Goal: Check status: Check status

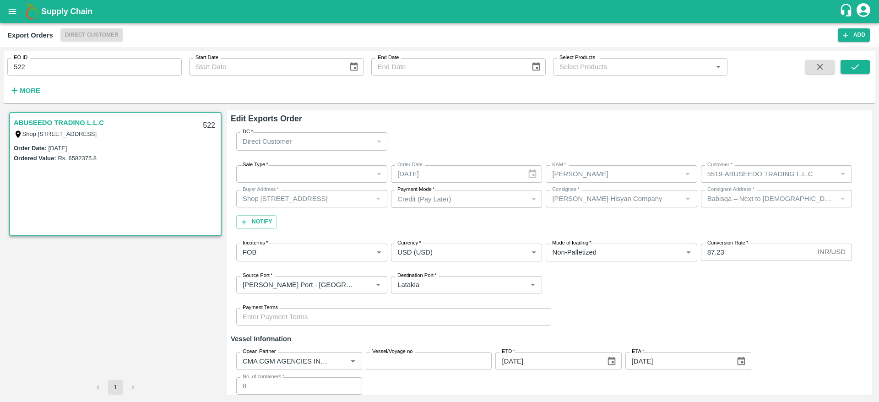
scroll to position [109, 0]
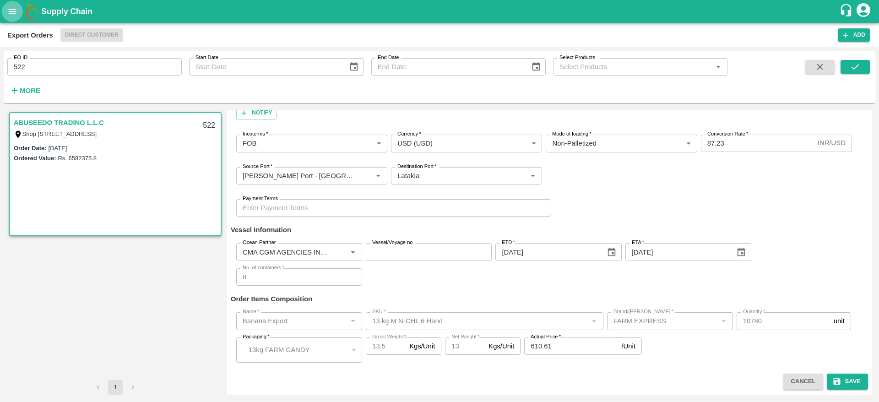
click at [16, 12] on icon "open drawer" at bounding box center [12, 11] width 10 height 10
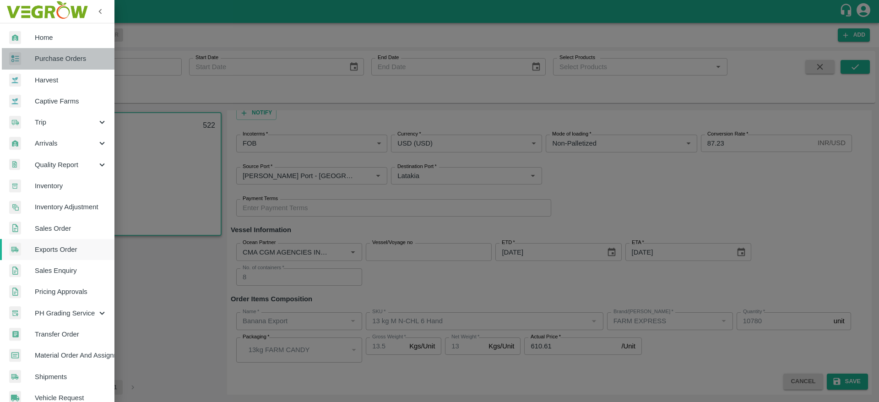
click at [84, 57] on span "Purchase Orders" at bounding box center [71, 59] width 72 height 10
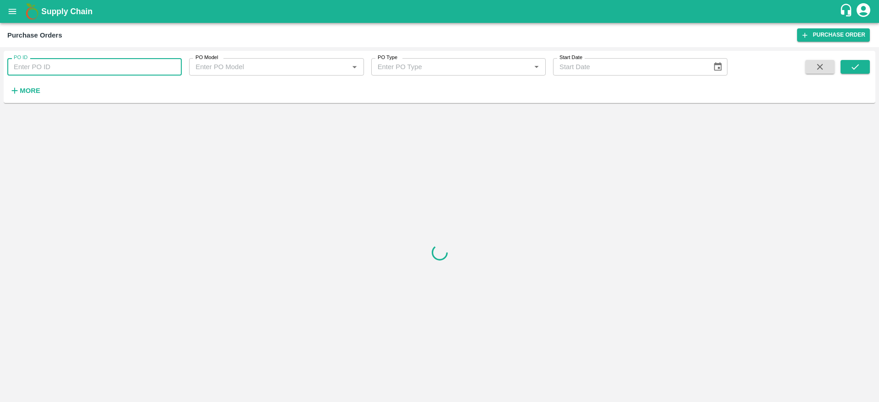
click at [109, 72] on input "PO ID" at bounding box center [94, 66] width 174 height 17
paste input "129497"
click at [855, 63] on icon "submit" at bounding box center [855, 67] width 10 height 10
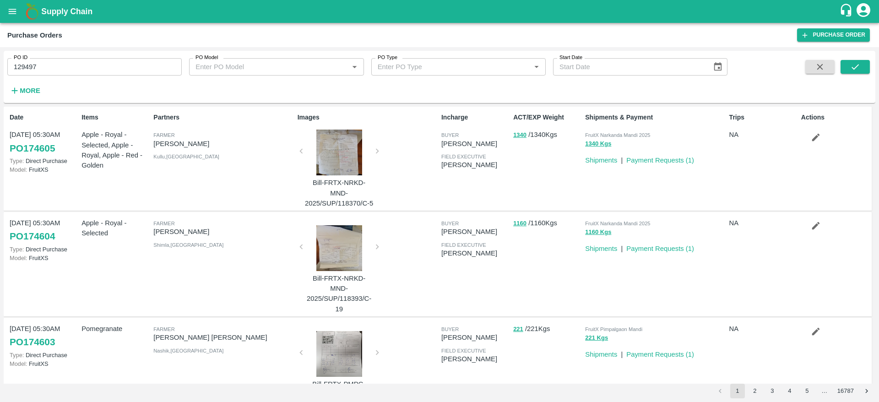
click at [100, 65] on input "129497" at bounding box center [94, 66] width 174 height 17
type input "129497"
click at [862, 65] on button "submit" at bounding box center [855, 67] width 29 height 14
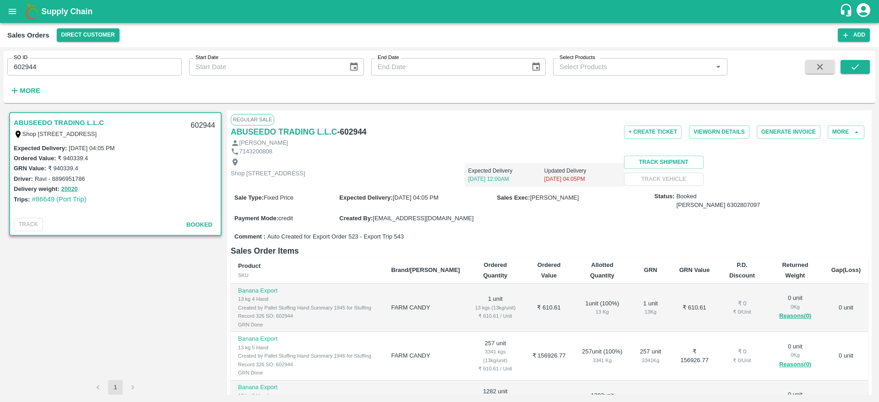
scroll to position [153, 0]
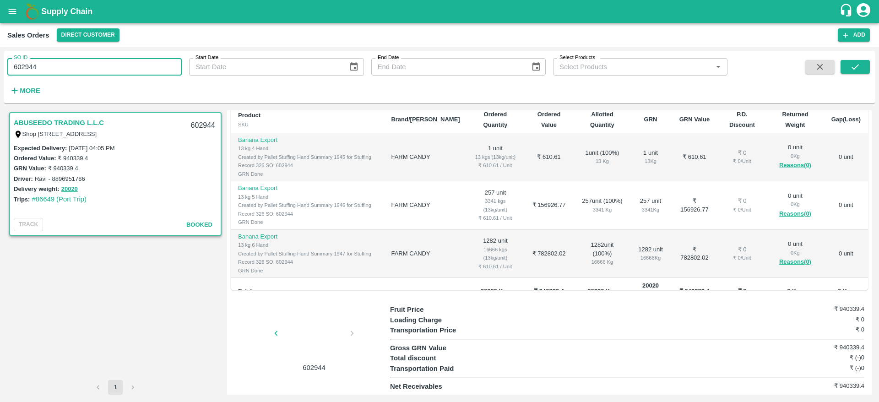
drag, startPoint x: 0, startPoint y: 0, endPoint x: 0, endPoint y: 80, distance: 79.7
click at [0, 80] on div "SO ID 602944 SO ID Start Date Start Date End Date End Date Select Products Sele…" at bounding box center [439, 224] width 879 height 355
paste input "text"
type input "131859"
click at [853, 63] on icon "submit" at bounding box center [855, 67] width 10 height 10
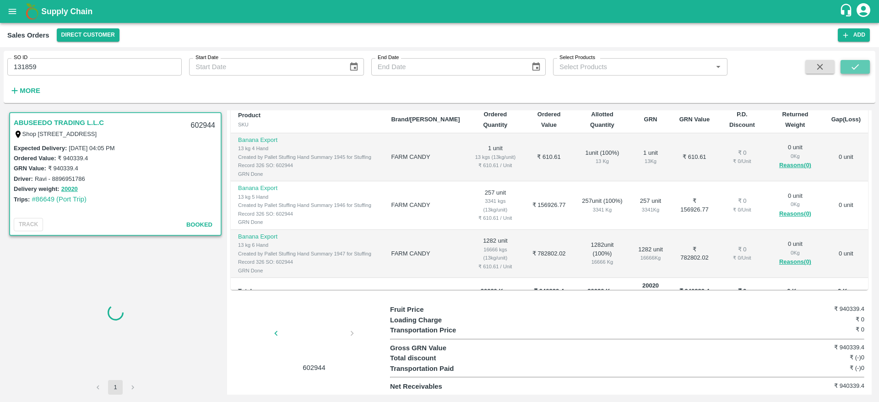
click at [853, 63] on icon "submit" at bounding box center [855, 67] width 10 height 10
